Goal: Information Seeking & Learning: Check status

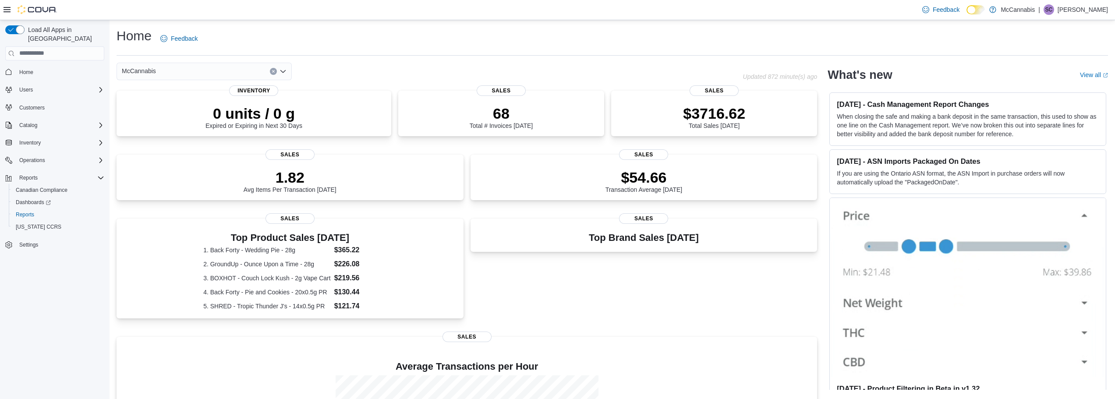
click at [560, 39] on div "Home Feedback" at bounding box center [613, 38] width 992 height 23
click at [563, 33] on div "Home Feedback" at bounding box center [613, 38] width 992 height 23
click at [413, 43] on div "Home Feedback" at bounding box center [613, 38] width 992 height 23
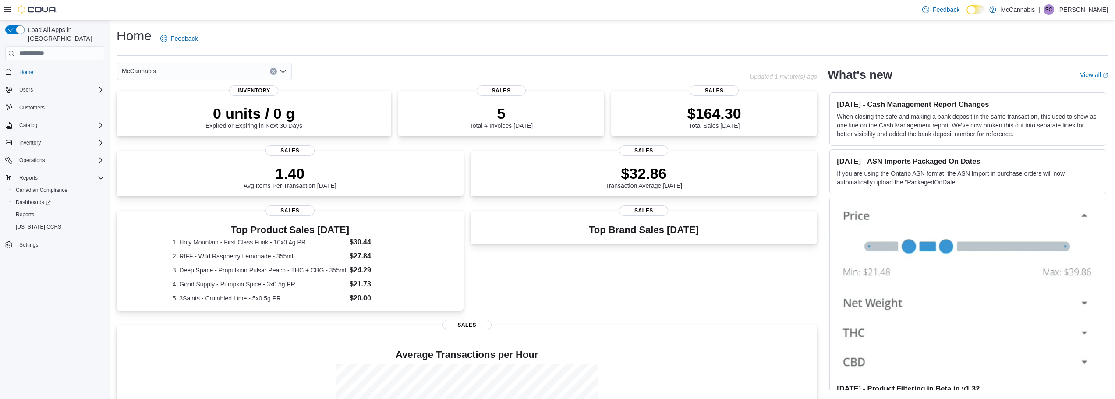
click at [291, 36] on div "Home Feedback" at bounding box center [613, 38] width 992 height 23
click at [27, 211] on span "Reports" at bounding box center [25, 214] width 18 height 7
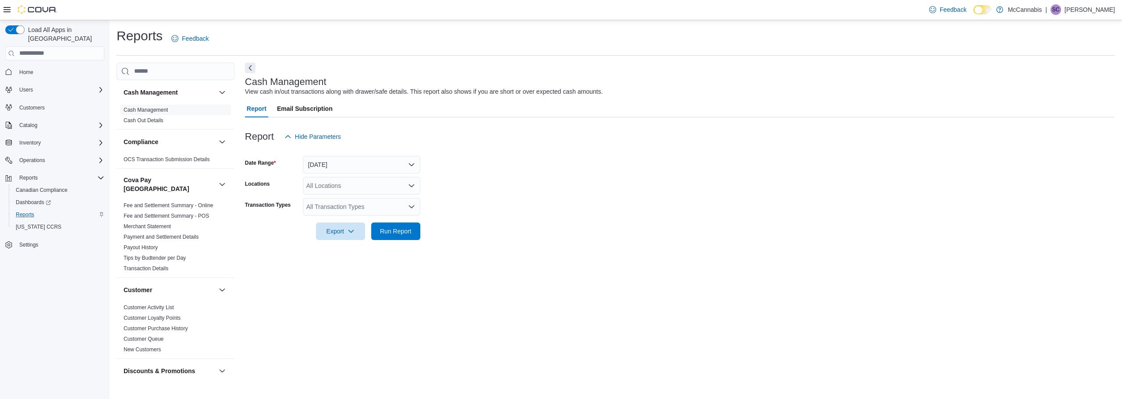
click at [635, 234] on form "Date Range Today Locations All Locations Transaction Types All Transaction Type…" at bounding box center [680, 192] width 870 height 95
click at [603, 225] on form "Date Range Today Locations All Locations Transaction Types All Transaction Type…" at bounding box center [680, 192] width 870 height 95
click at [600, 227] on form "Date Range Today Locations All Locations Transaction Types All Transaction Type…" at bounding box center [680, 192] width 870 height 95
click at [449, 163] on form "Date Range Today Locations All Locations Transaction Types All Transaction Type…" at bounding box center [680, 192] width 870 height 95
click at [462, 169] on form "Date Range Today Locations All Locations Transaction Types All Transaction Type…" at bounding box center [680, 192] width 870 height 95
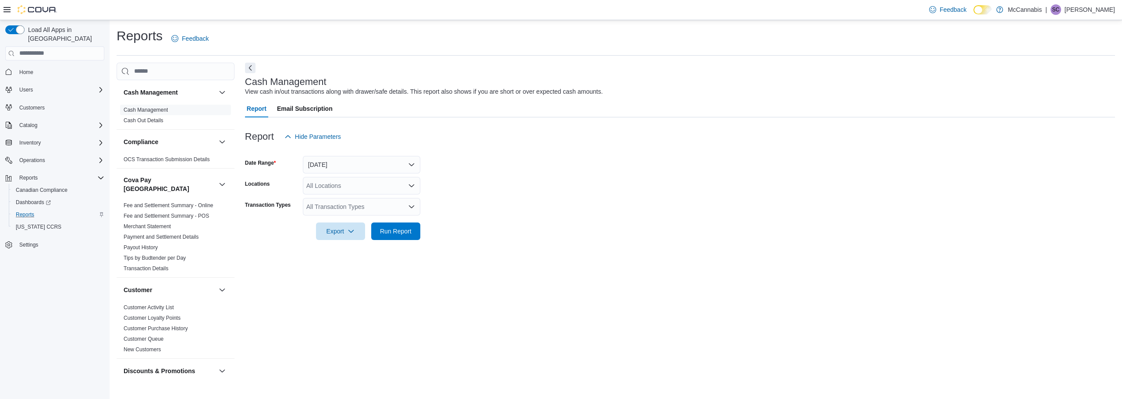
click at [462, 173] on form "Date Range Today Locations All Locations Transaction Types All Transaction Type…" at bounding box center [680, 192] width 870 height 95
click at [458, 180] on form "Date Range Today Locations All Locations Transaction Types All Transaction Type…" at bounding box center [680, 192] width 870 height 95
click at [411, 163] on button "Today" at bounding box center [361, 165] width 117 height 18
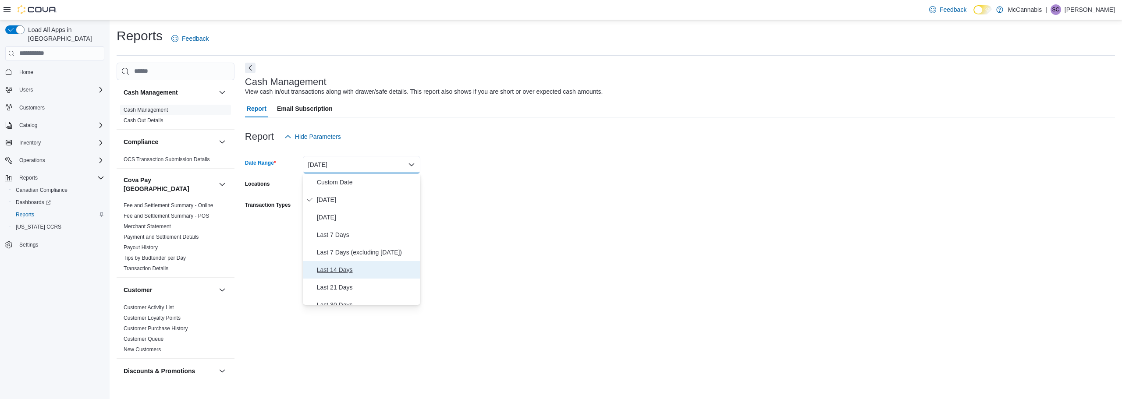
click at [336, 267] on span "Last 14 Days" at bounding box center [367, 270] width 100 height 11
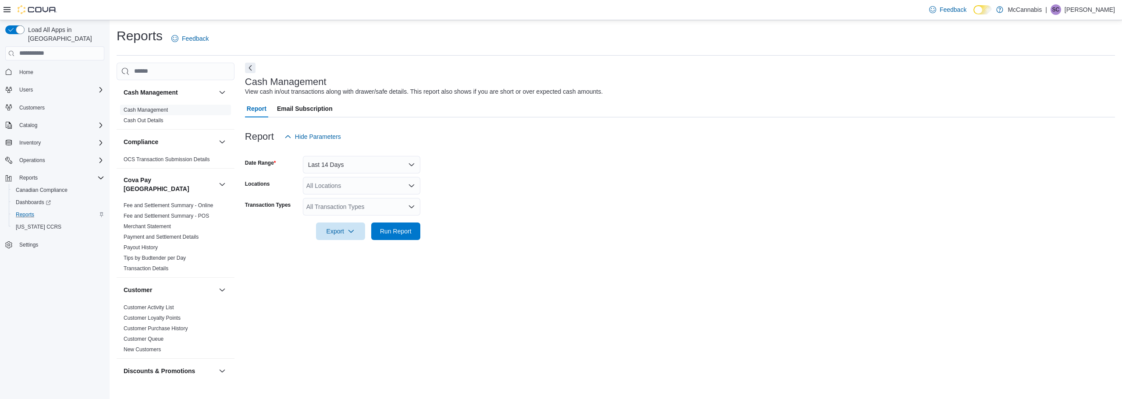
click at [584, 251] on div "Cash Management View cash in/out transactions along with drawer/safe details. T…" at bounding box center [680, 221] width 870 height 317
click at [392, 233] on span "Run Report" at bounding box center [396, 231] width 32 height 9
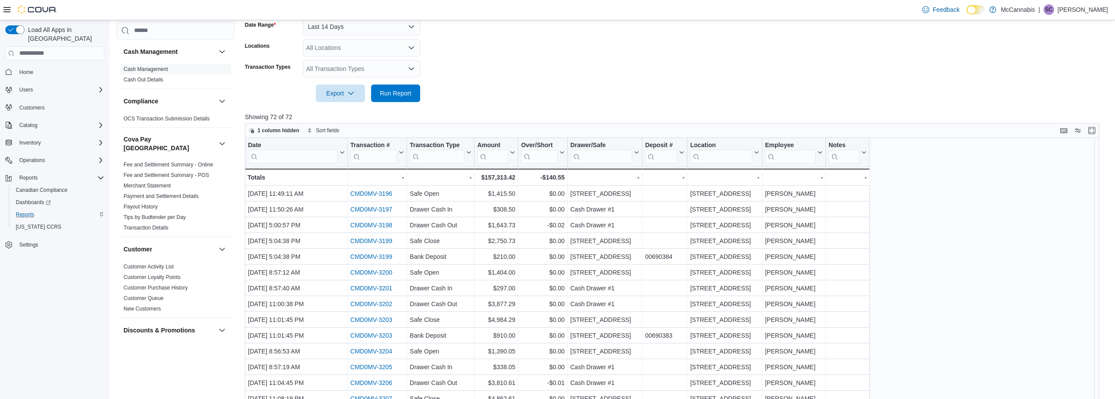
scroll to position [188, 0]
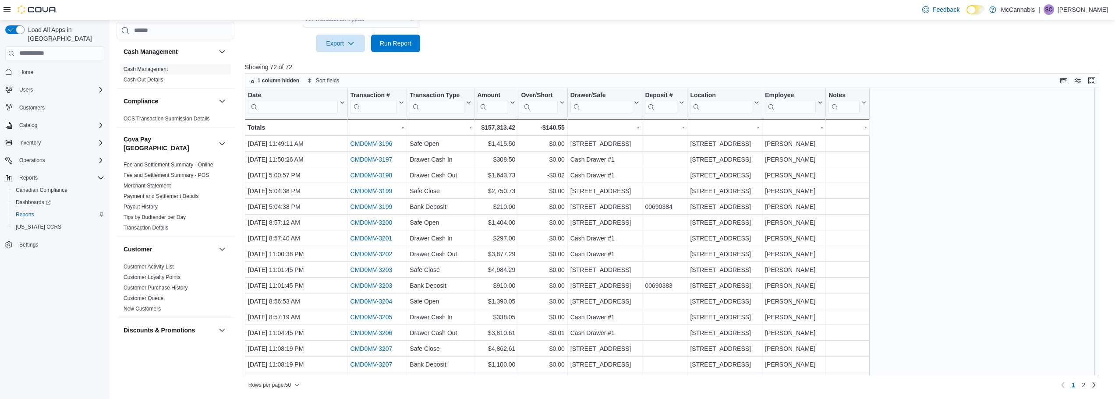
drag, startPoint x: 376, startPoint y: 394, endPoint x: 997, endPoint y: 326, distance: 624.6
click at [993, 319] on div "Date Click to view column header actions Transaction # Click to view column hea…" at bounding box center [675, 232] width 861 height 289
click at [1086, 385] on span "2" at bounding box center [1084, 385] width 4 height 9
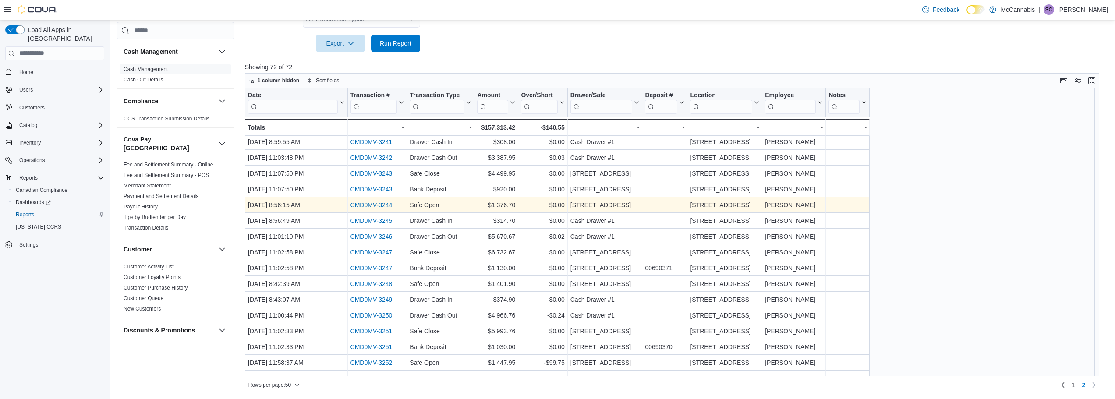
scroll to position [106, 0]
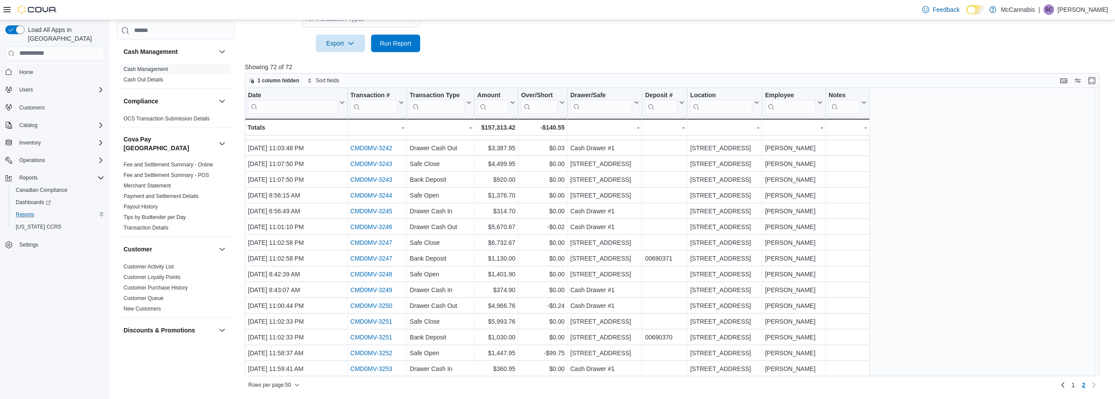
click at [938, 289] on div "Date Click to view column header actions Transaction # Click to view column hea…" at bounding box center [675, 232] width 861 height 289
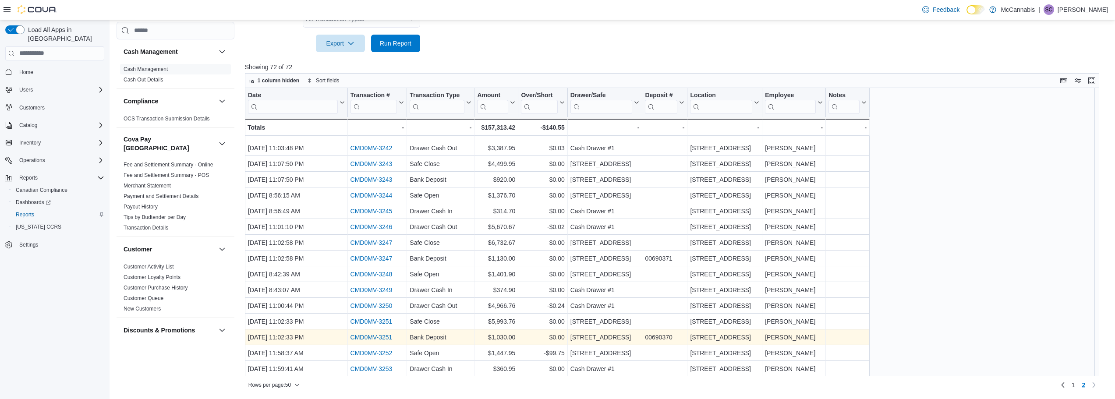
click at [369, 339] on link "CMD0MV-3251" at bounding box center [371, 337] width 42 height 7
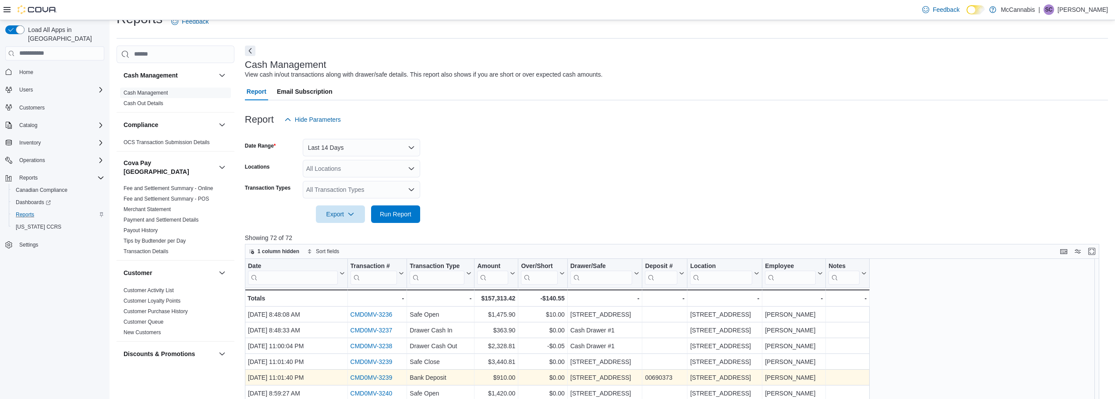
scroll to position [0, 0]
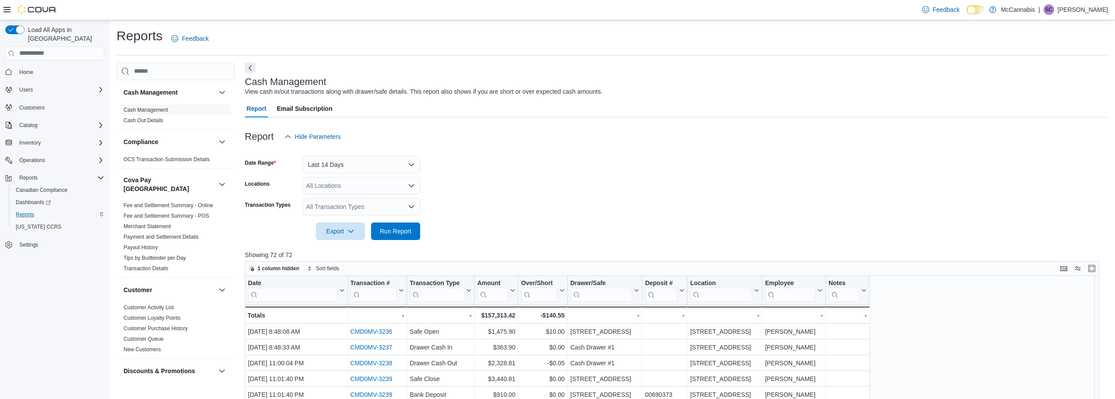
click at [523, 203] on form "Date Range Last 14 Days Locations All Locations Transaction Types All Transacti…" at bounding box center [676, 192] width 863 height 95
click at [595, 194] on form "Date Range Last 14 Days Locations All Locations Transaction Types All Transacti…" at bounding box center [676, 192] width 863 height 95
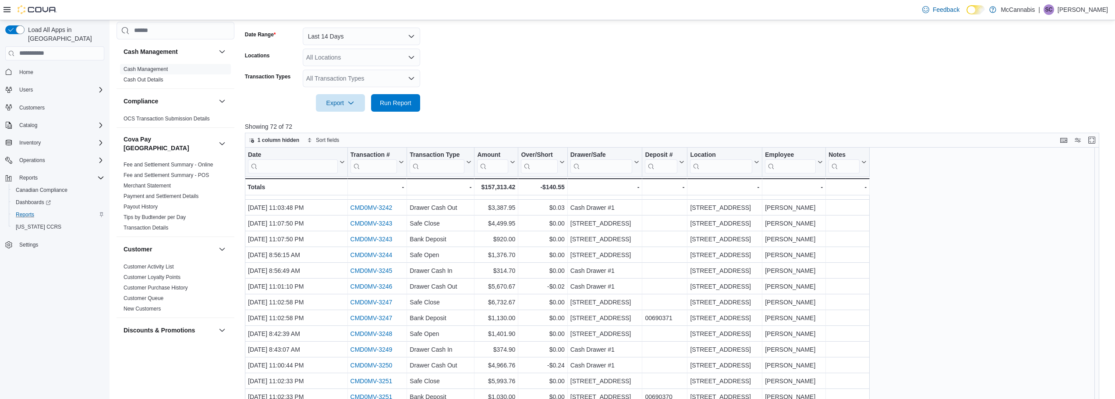
scroll to position [188, 0]
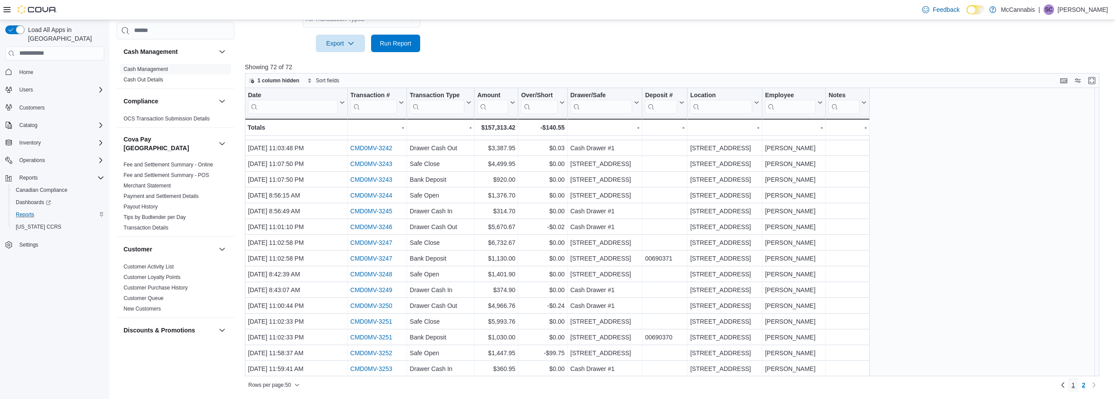
click at [1075, 387] on span "1" at bounding box center [1074, 385] width 4 height 9
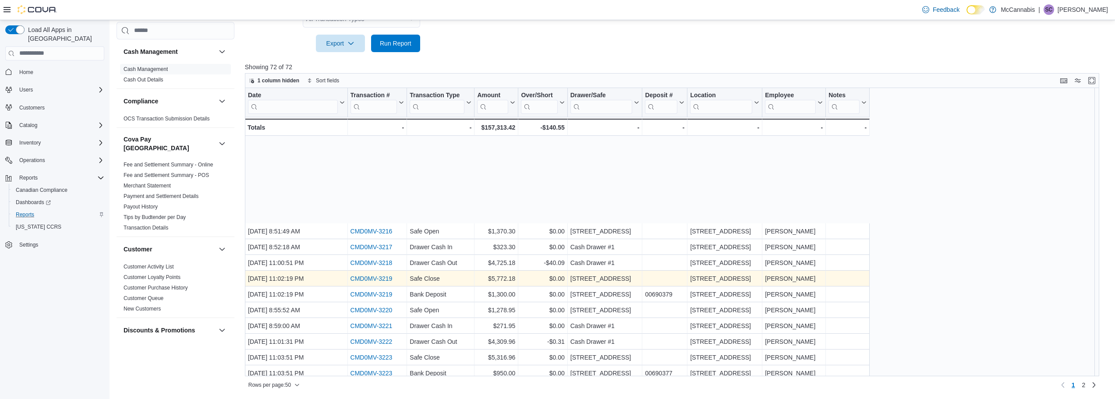
scroll to position [548, 0]
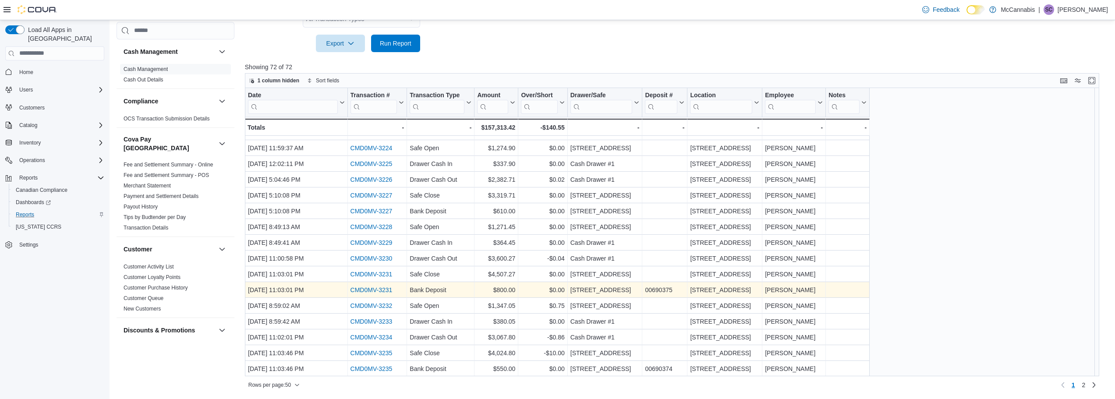
click at [375, 291] on link "CMD0MV-3231" at bounding box center [371, 290] width 42 height 7
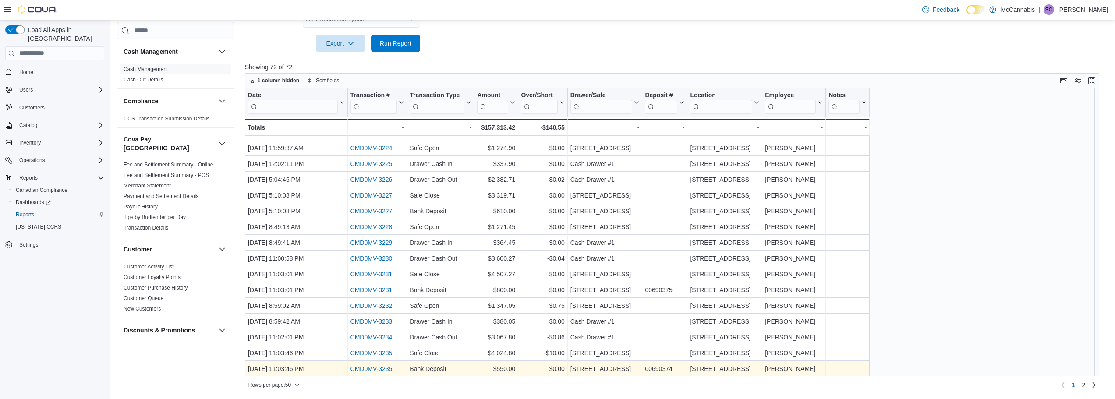
click at [375, 370] on link "CMD0MV-3235" at bounding box center [371, 368] width 42 height 7
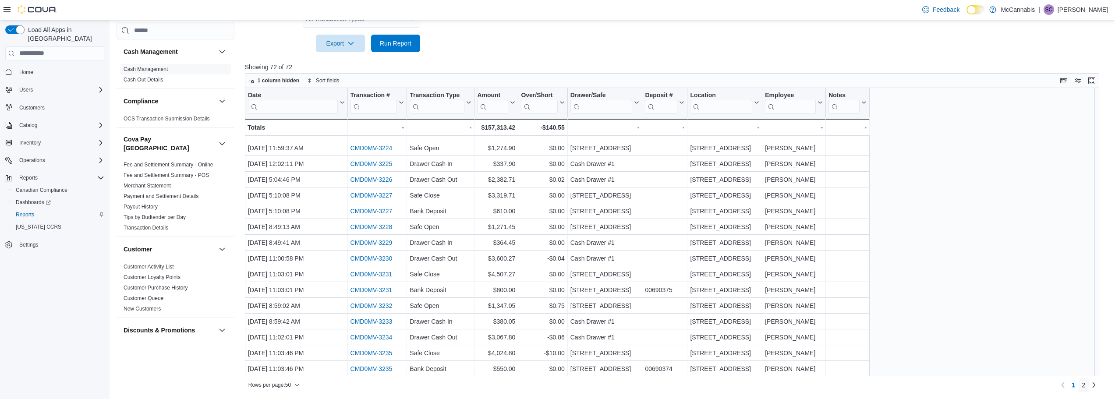
click at [1086, 387] on span "2" at bounding box center [1084, 385] width 4 height 9
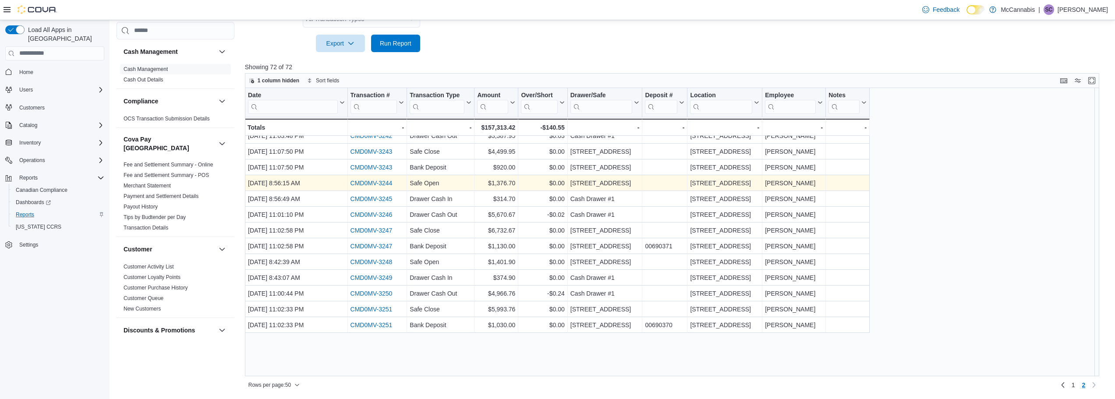
scroll to position [0, 0]
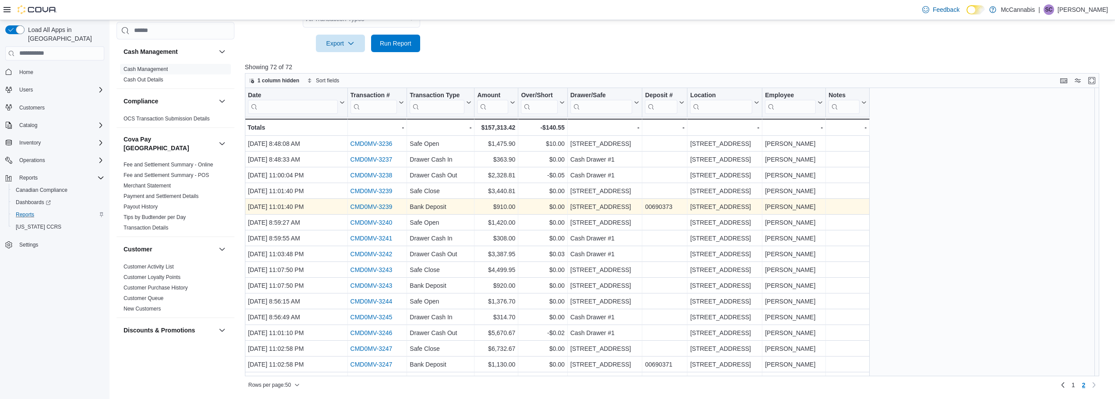
click at [380, 207] on link "CMD0MV-3239" at bounding box center [371, 206] width 42 height 7
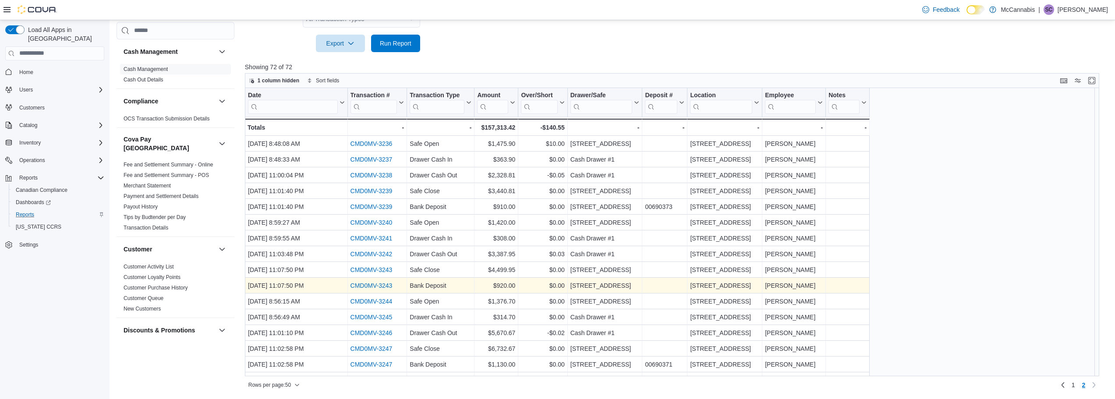
click at [380, 286] on link "CMD0MV-3243" at bounding box center [371, 285] width 42 height 7
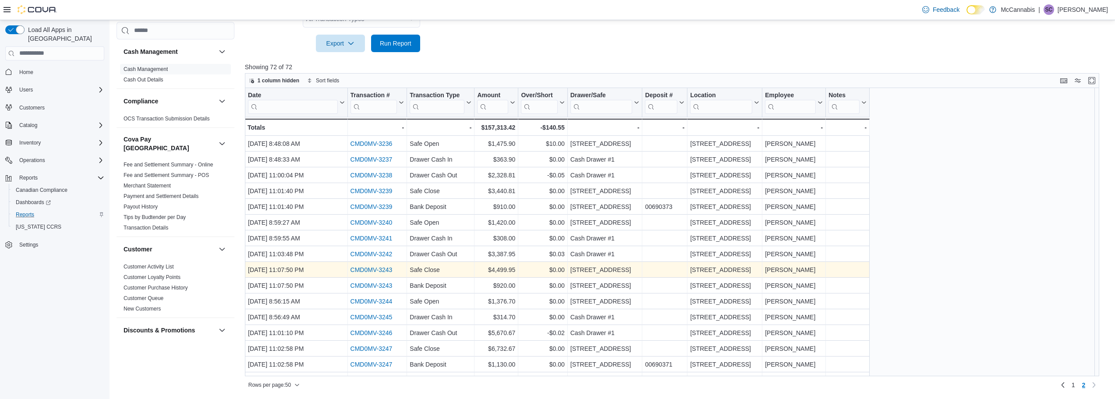
scroll to position [106, 0]
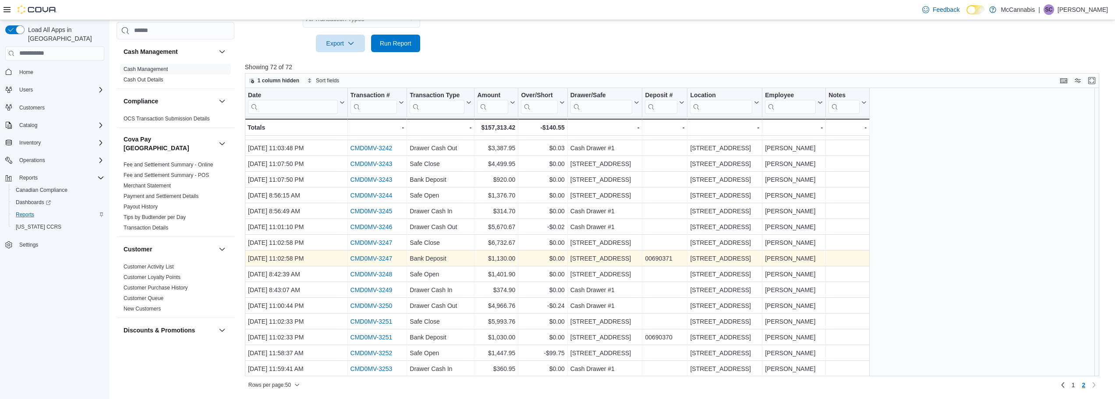
click at [378, 260] on link "CMD0MV-3247" at bounding box center [371, 258] width 42 height 7
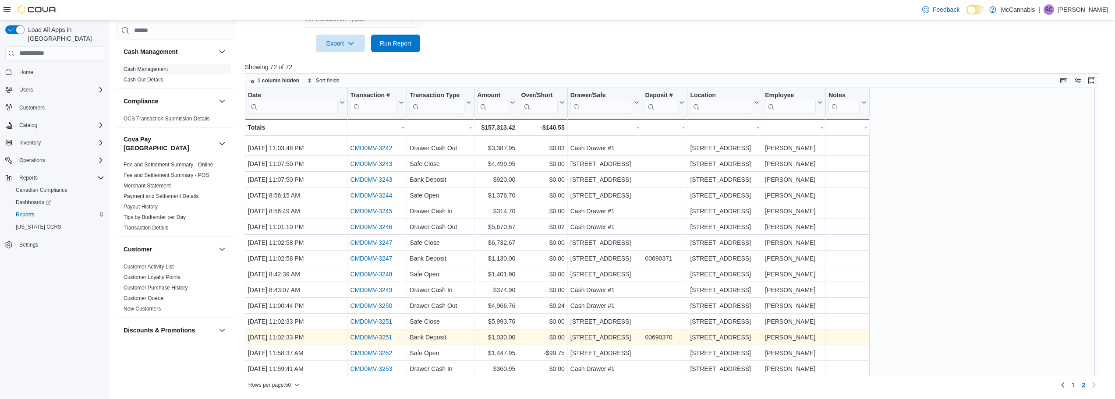
click at [370, 335] on link "CMD0MV-3251" at bounding box center [371, 337] width 42 height 7
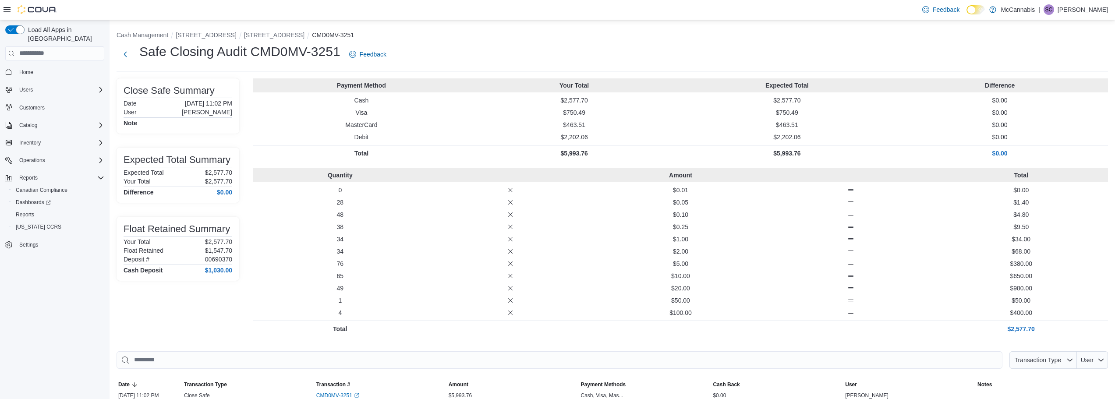
click at [219, 315] on div "Close Safe Summary Date October 11, 2025 11:02 PM User Destiny Collier Note Exp…" at bounding box center [178, 207] width 123 height 259
click at [464, 50] on div "Safe Closing Audit CMD0MV-3251 Feedback" at bounding box center [613, 54] width 992 height 23
click at [458, 58] on div "Safe Closing Audit CMD0MV-3251 Feedback" at bounding box center [613, 54] width 992 height 23
click at [463, 62] on div "Safe Closing Audit CMD0MV-3251 Feedback" at bounding box center [613, 54] width 992 height 23
drag, startPoint x: 659, startPoint y: 316, endPoint x: 531, endPoint y: 55, distance: 290.8
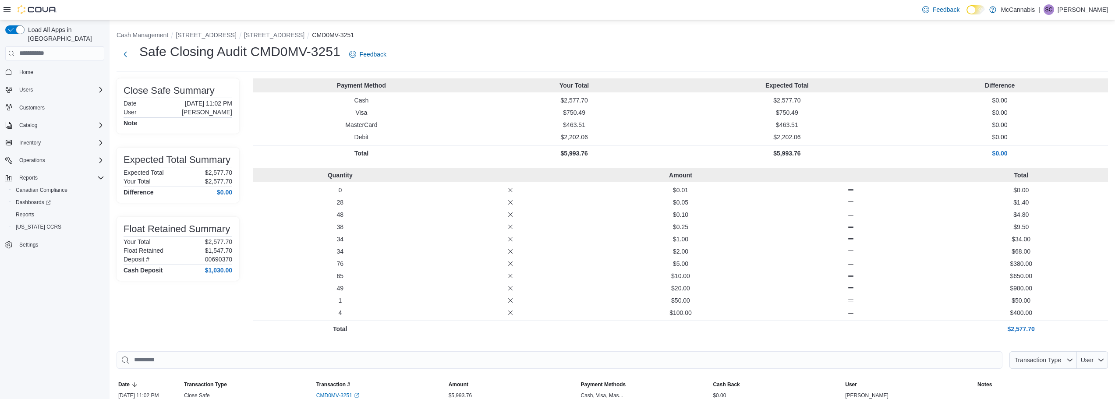
click at [531, 55] on div "Safe Closing Audit CMD0MV-3251 Feedback" at bounding box center [613, 54] width 992 height 23
click at [458, 47] on div "Safe Closing Audit CMD0MV-3251 Feedback" at bounding box center [613, 54] width 992 height 23
